Goal: Browse casually: Explore the website without a specific task or goal

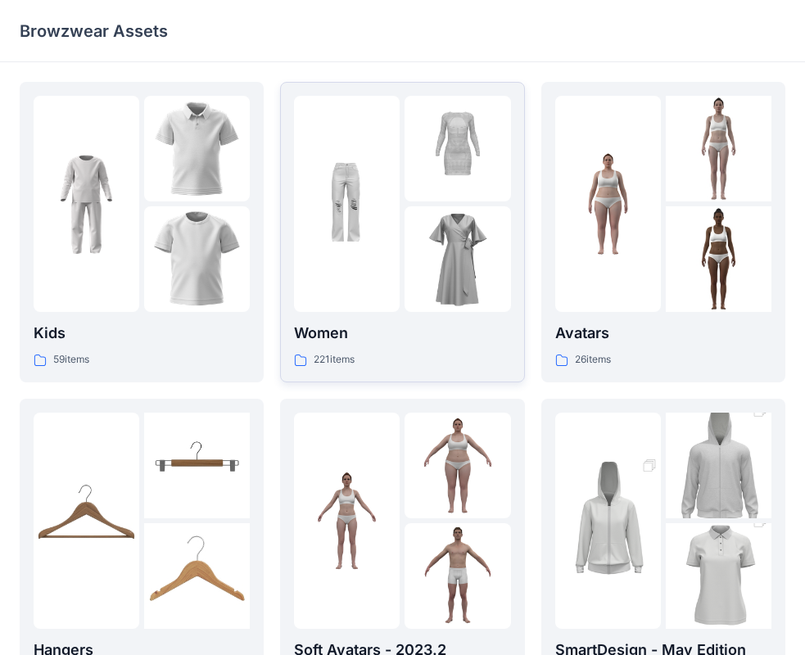
click at [348, 254] on img at bounding box center [347, 204] width 106 height 106
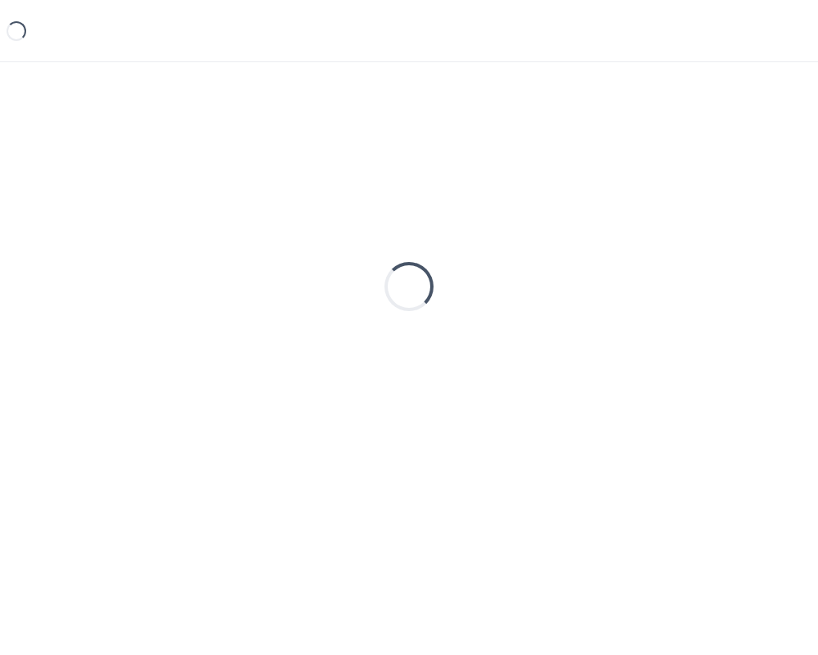
click at [348, 254] on div "Loading..." at bounding box center [409, 286] width 779 height 409
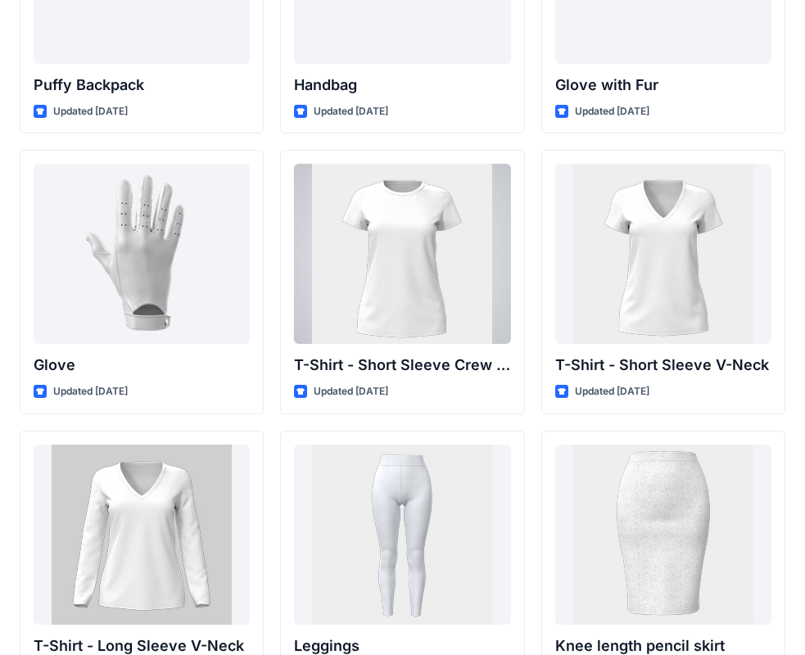
scroll to position [12889, 0]
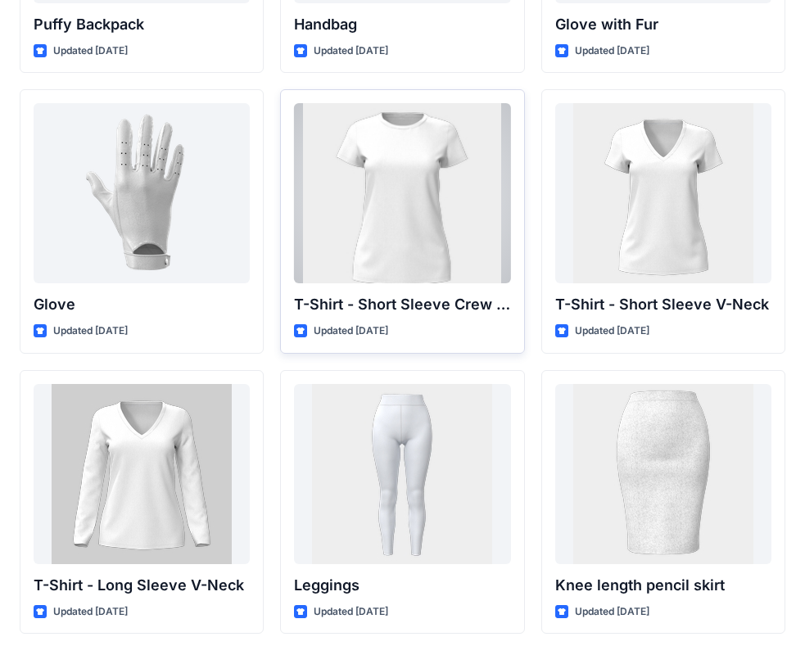
click at [409, 200] on div at bounding box center [402, 193] width 216 height 180
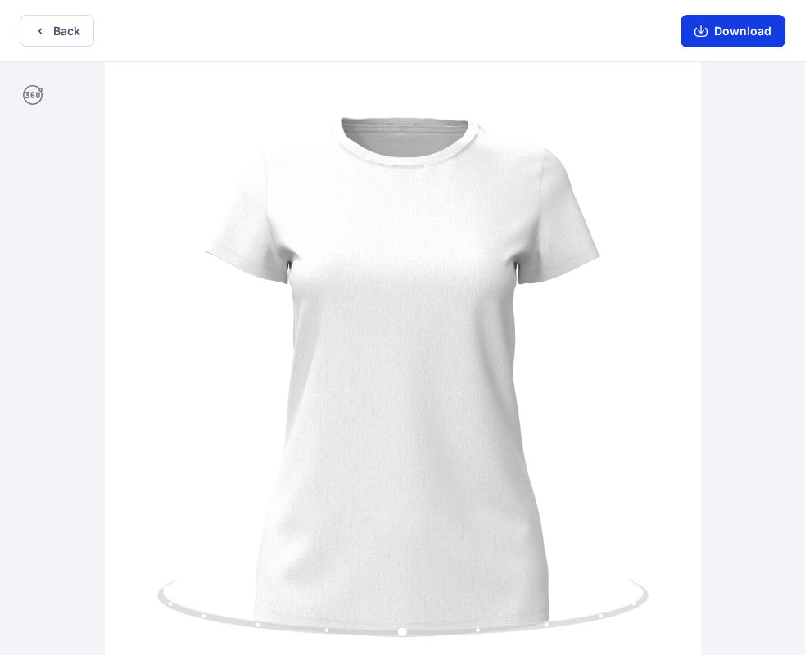
click at [714, 29] on button "Download" at bounding box center [732, 31] width 105 height 33
click at [48, 31] on button "Back" at bounding box center [57, 31] width 74 height 32
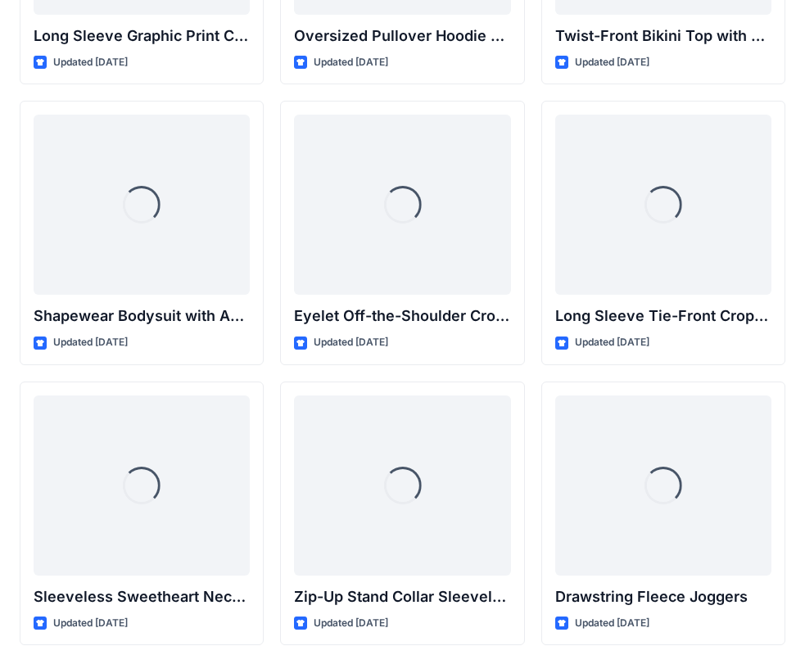
scroll to position [4757, 0]
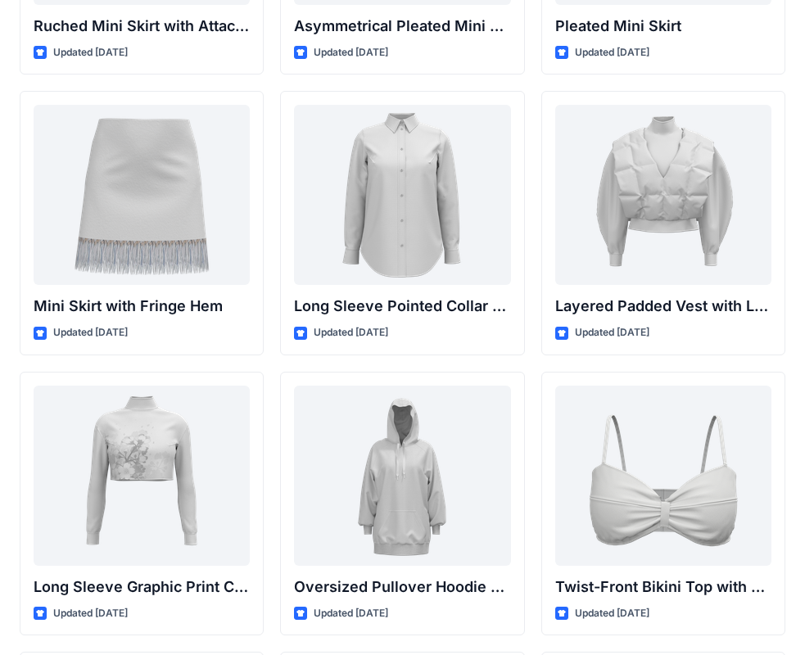
drag, startPoint x: 804, startPoint y: 250, endPoint x: 802, endPoint y: 115, distance: 135.0
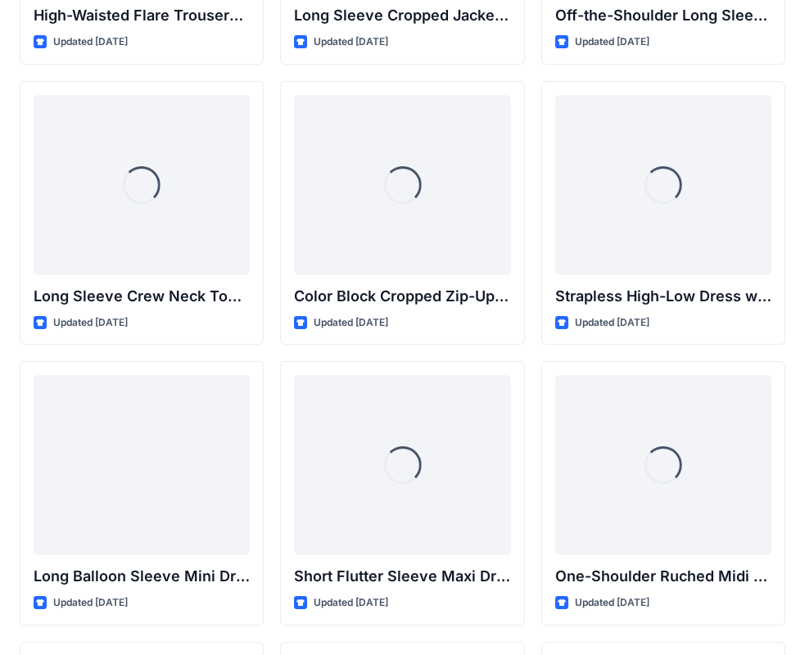
scroll to position [0, 0]
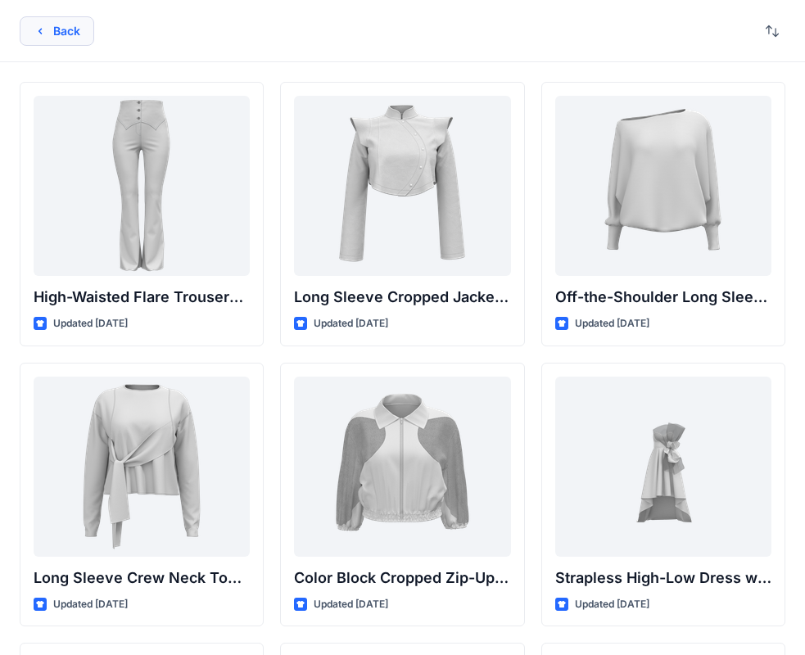
click at [71, 26] on button "Back" at bounding box center [57, 30] width 74 height 29
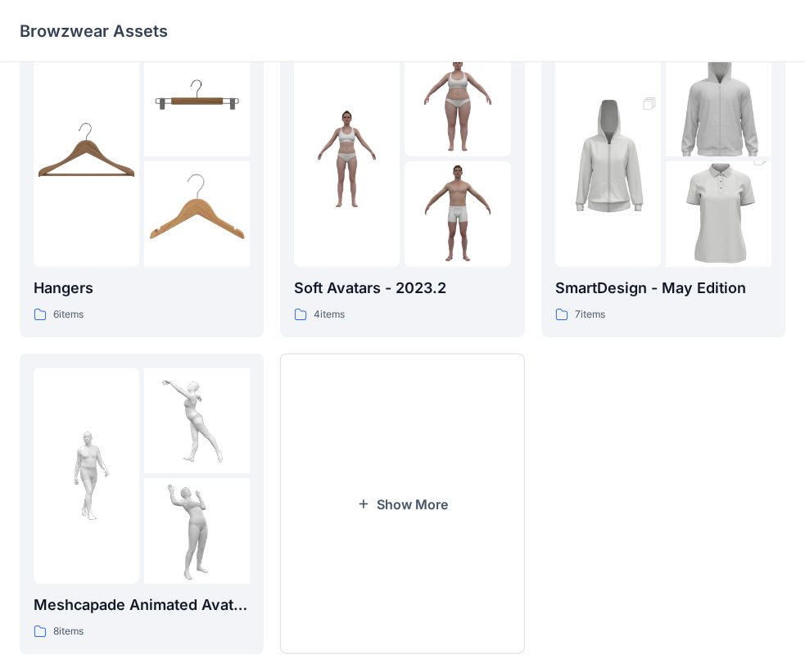
scroll to position [407, 0]
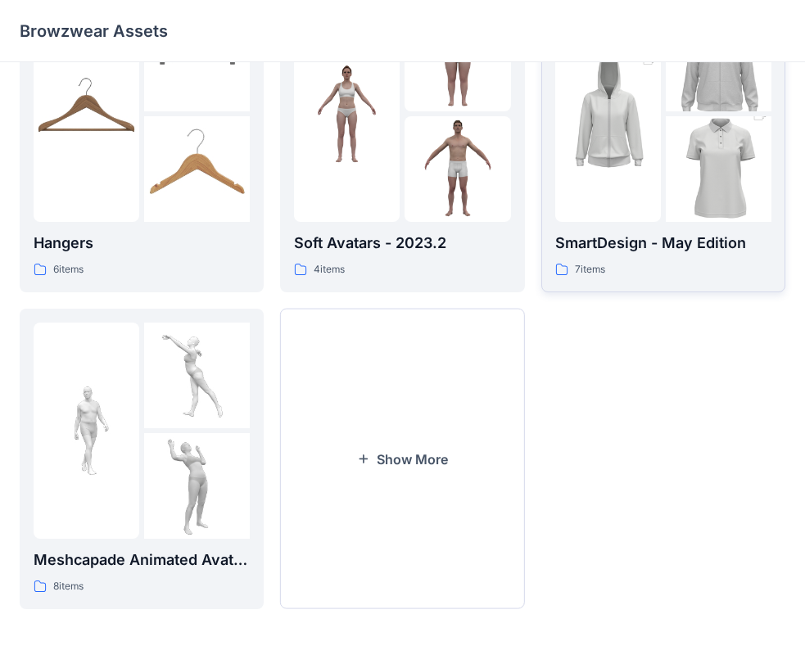
click at [591, 186] on img at bounding box center [608, 113] width 106 height 159
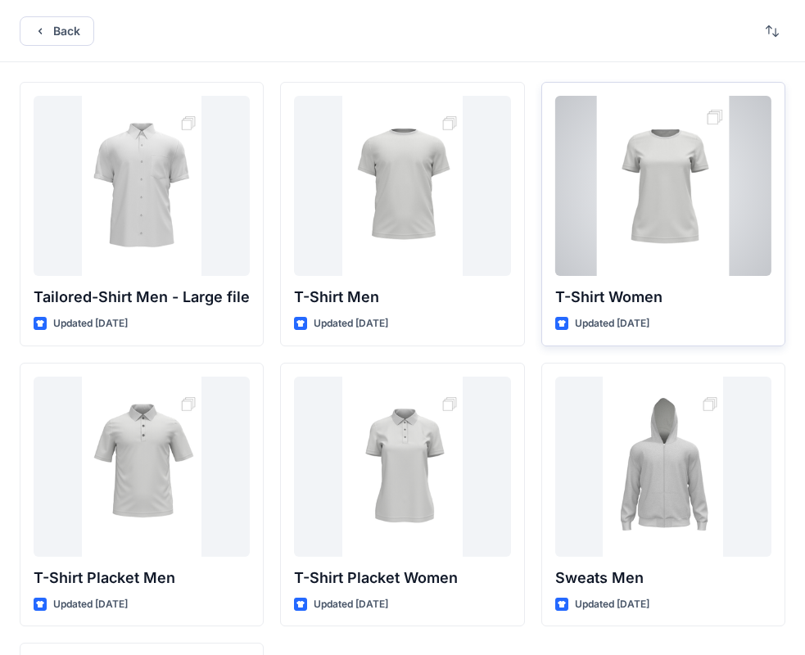
click at [714, 117] on div at bounding box center [663, 186] width 216 height 180
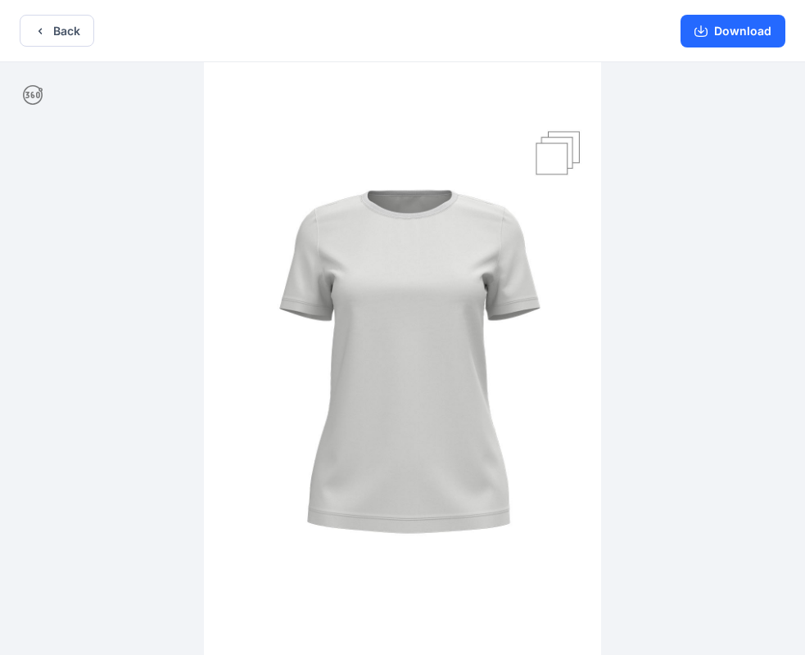
click at [561, 147] on img at bounding box center [402, 360] width 397 height 596
click at [713, 301] on div at bounding box center [402, 360] width 805 height 596
click at [740, 27] on button "Download" at bounding box center [732, 31] width 105 height 33
